Goal: Navigation & Orientation: Find specific page/section

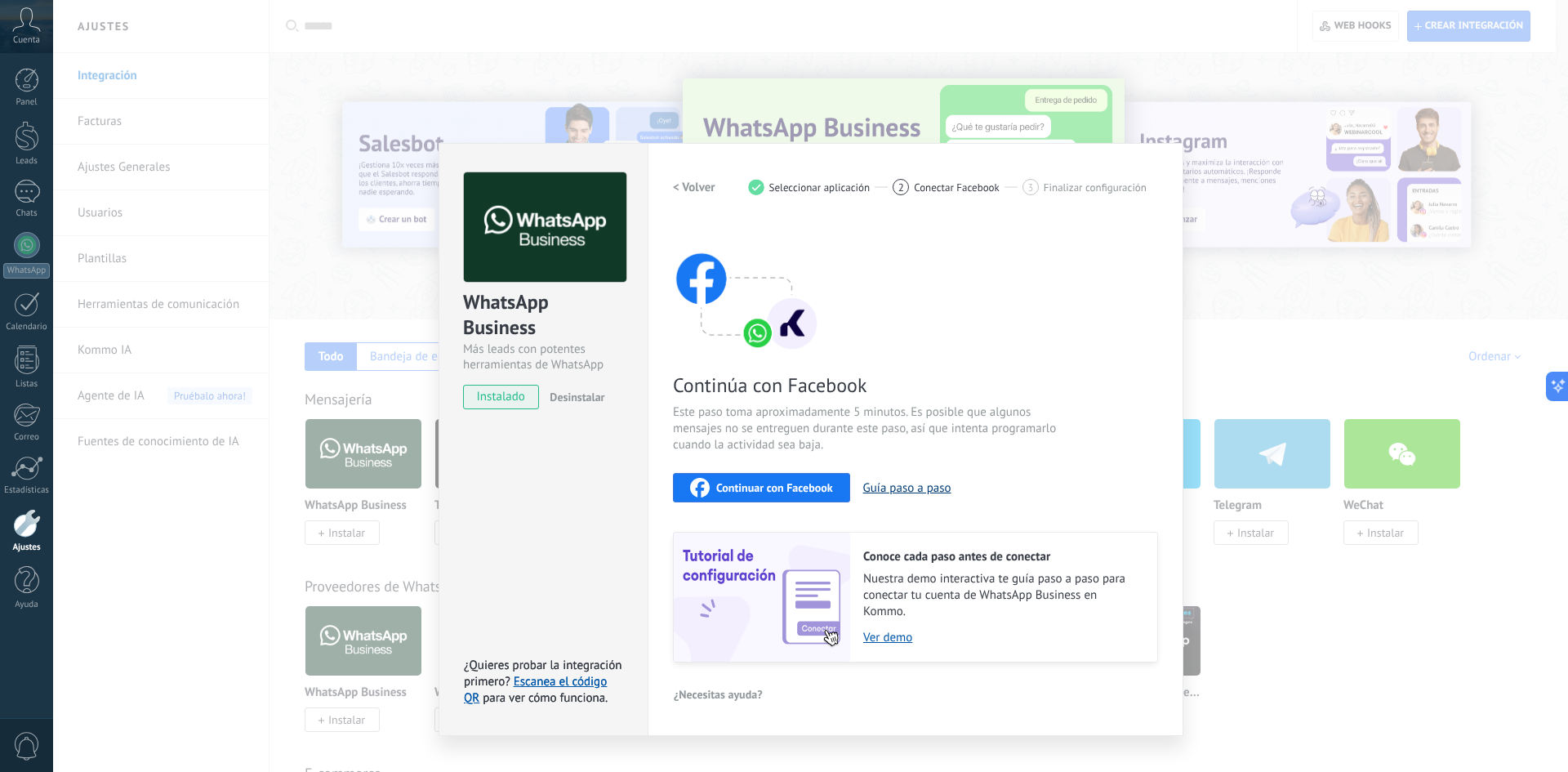
click at [910, 490] on button "Guía paso a paso" at bounding box center [907, 488] width 89 height 16
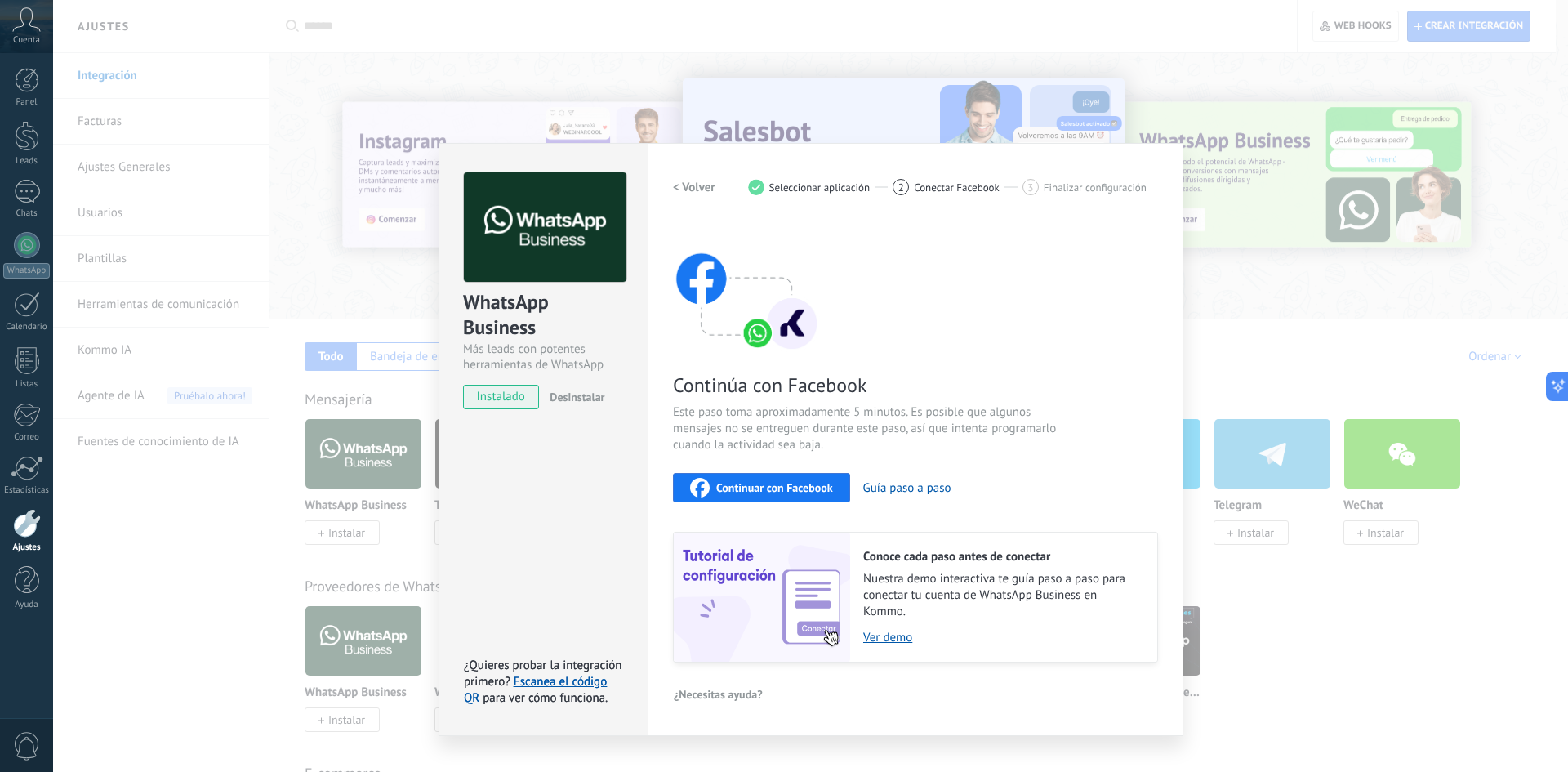
click at [175, 483] on div "WhatsApp Business Más leads con potentes herramientas de WhatsApp instalado Des…" at bounding box center [811, 386] width 1515 height 772
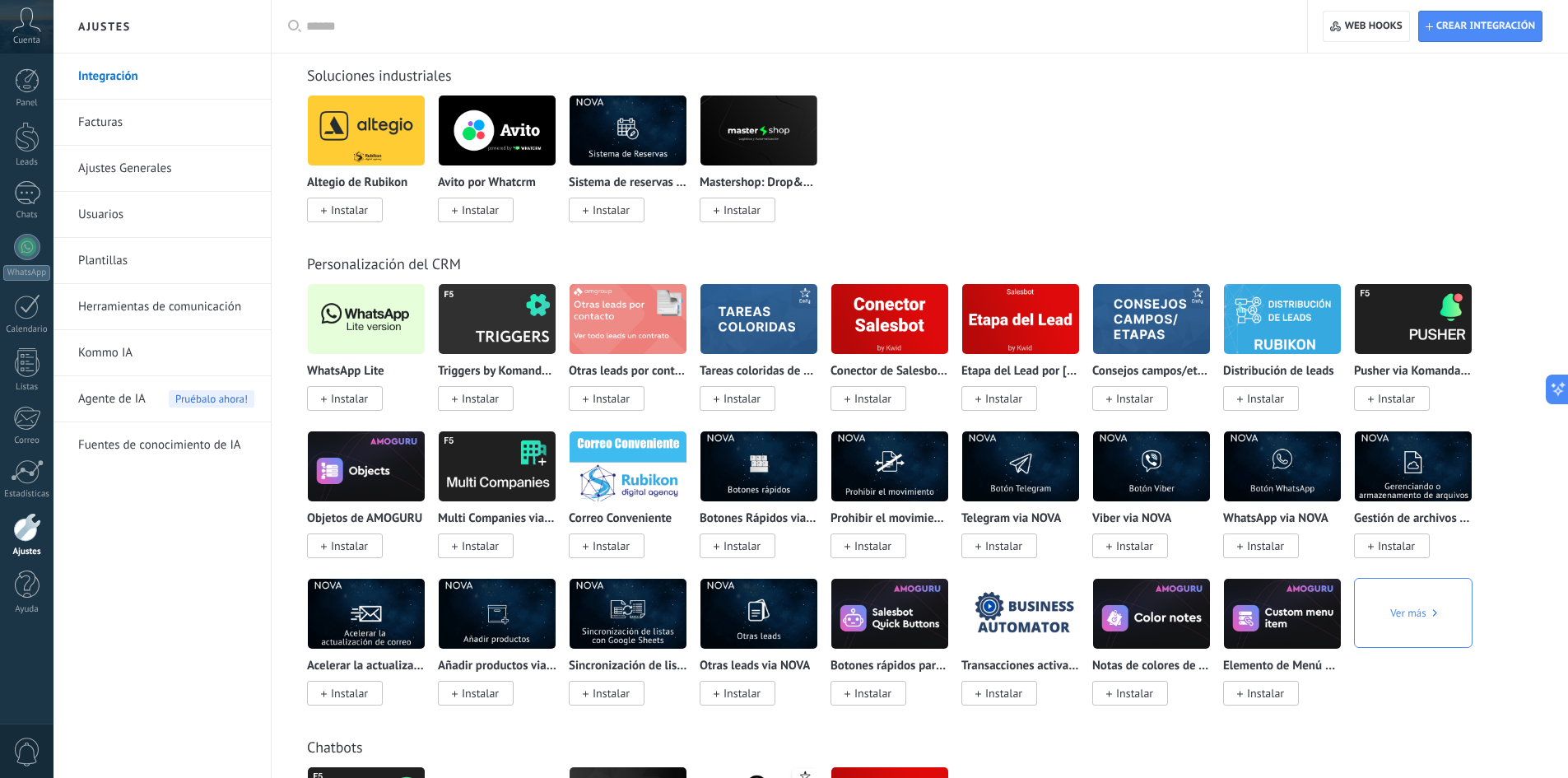
scroll to position [2800, 0]
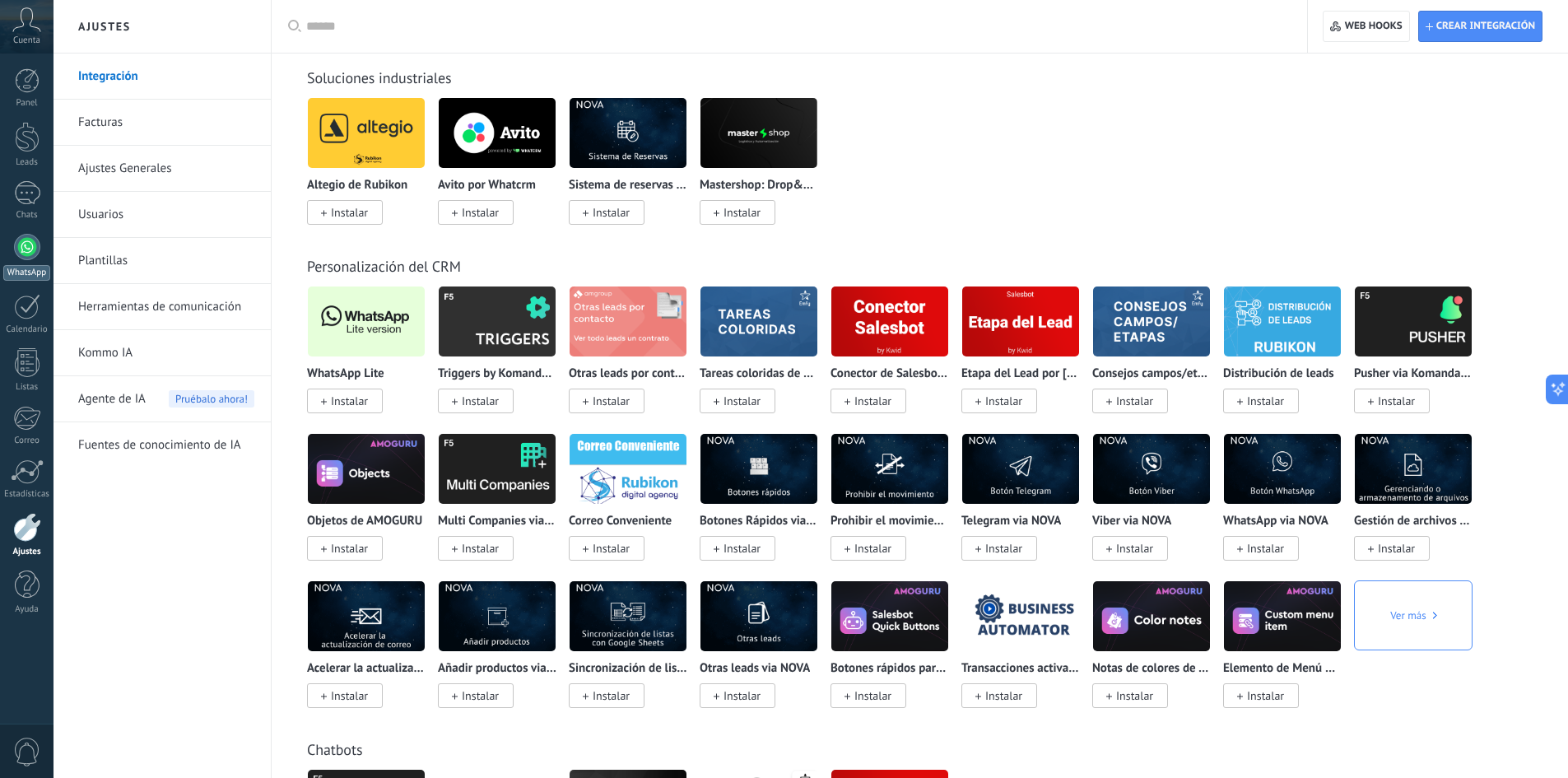
click at [29, 249] on div at bounding box center [28, 247] width 27 height 27
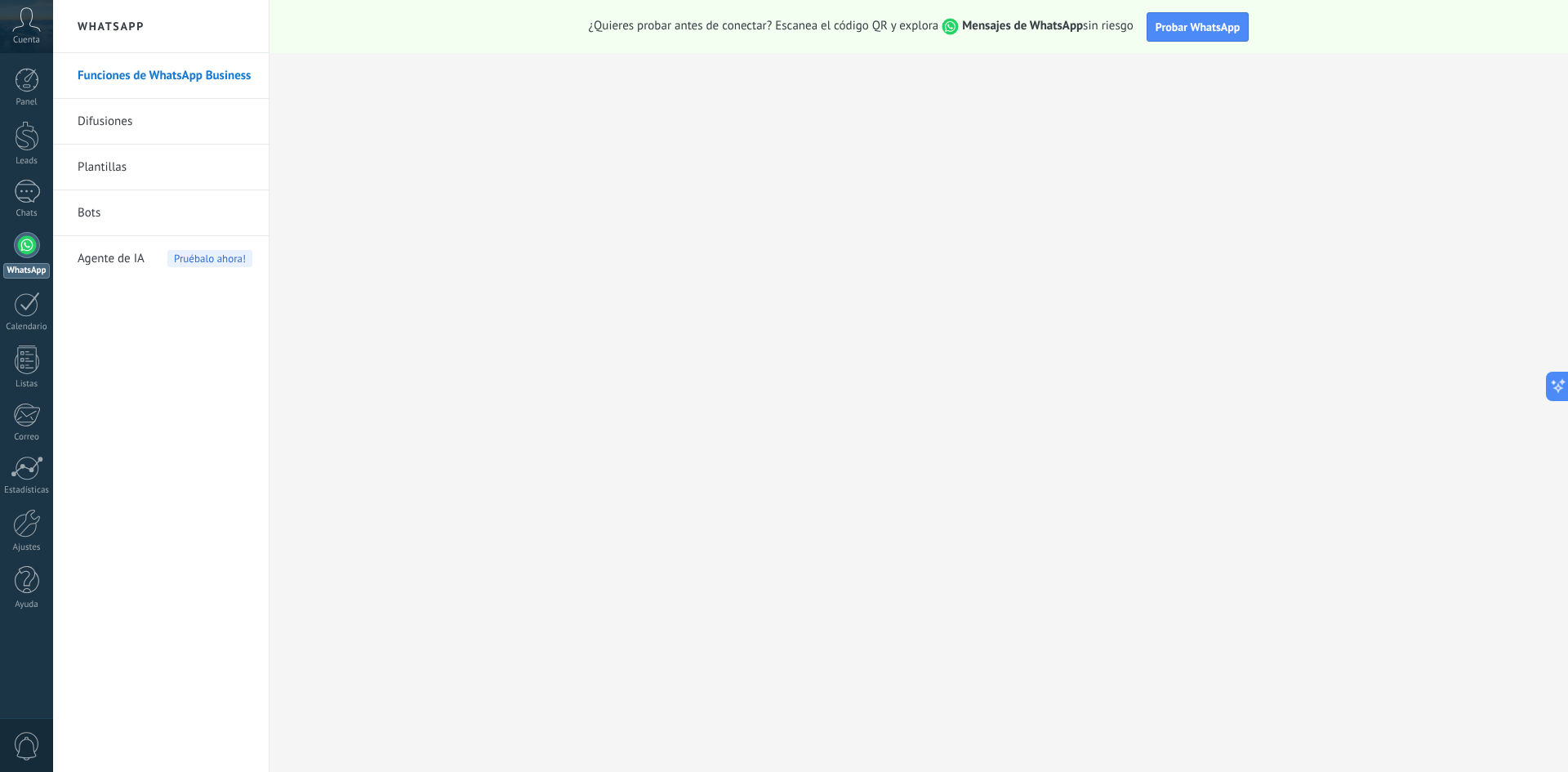
click at [117, 122] on link "Difusiones" at bounding box center [165, 122] width 175 height 46
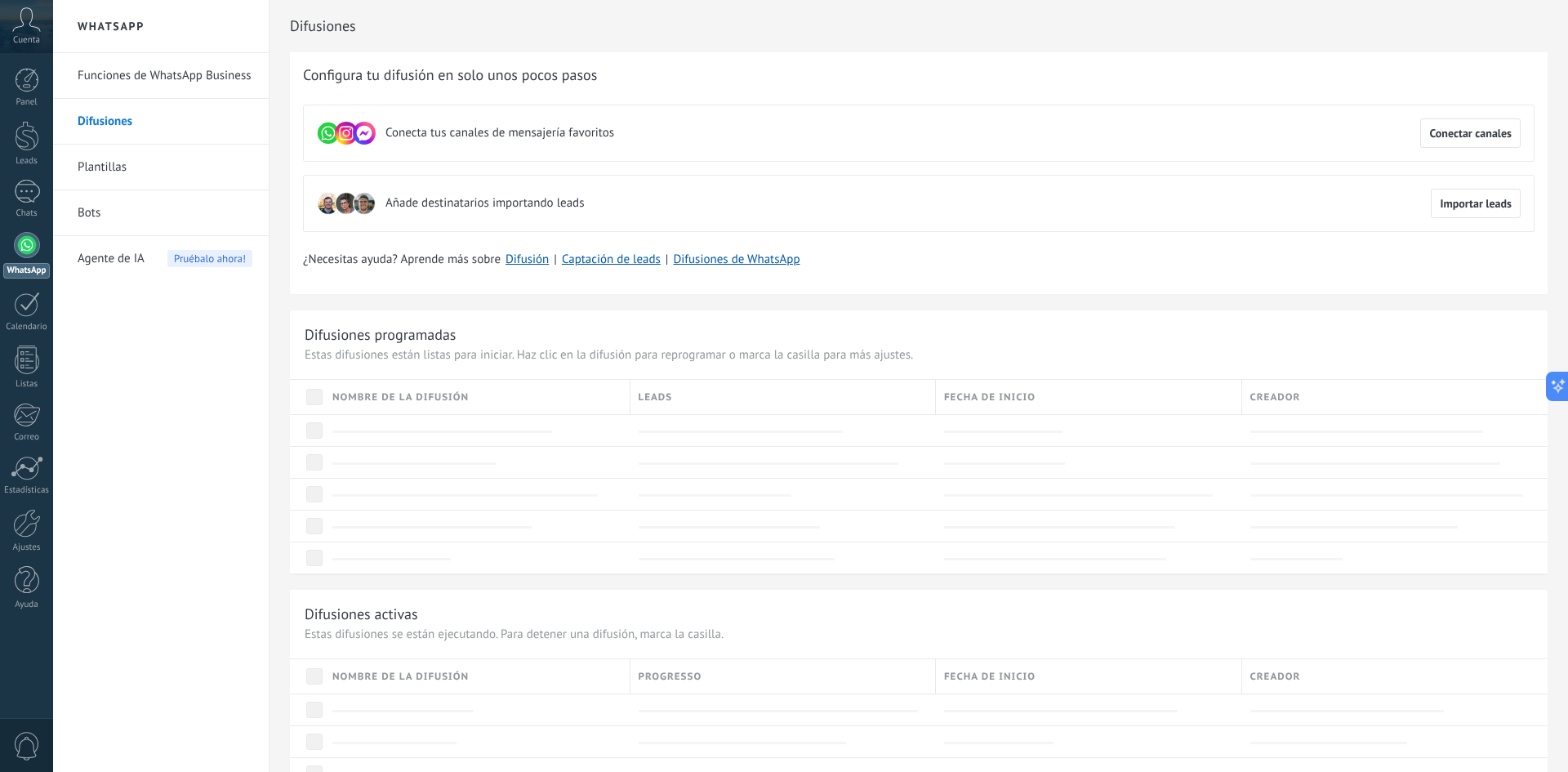
click at [105, 168] on link "Plantillas" at bounding box center [165, 168] width 175 height 46
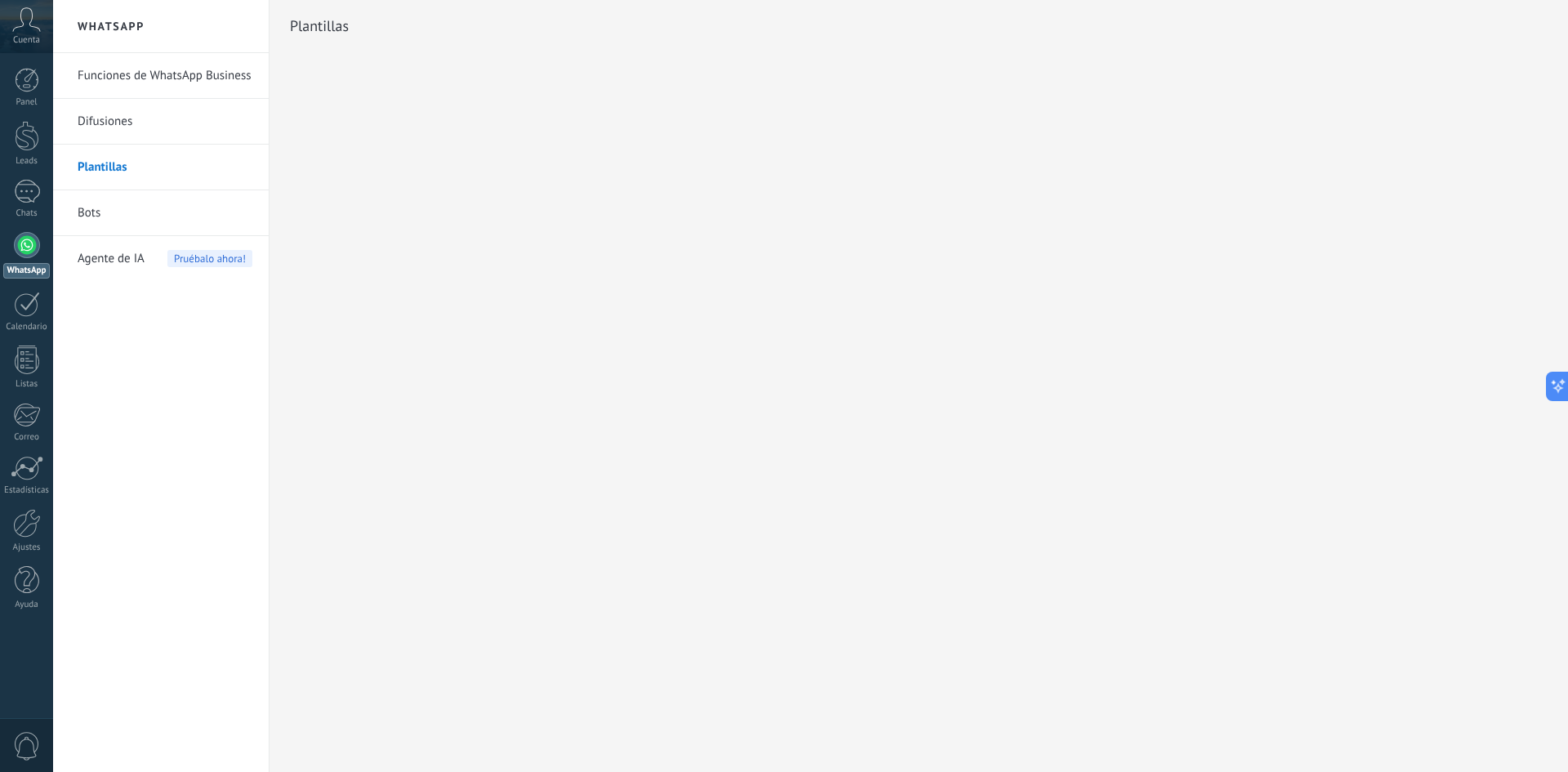
click at [91, 212] on link "Bots" at bounding box center [165, 214] width 175 height 46
click at [99, 257] on span "Agente de IA" at bounding box center [112, 259] width 67 height 46
